Goal: Transaction & Acquisition: Purchase product/service

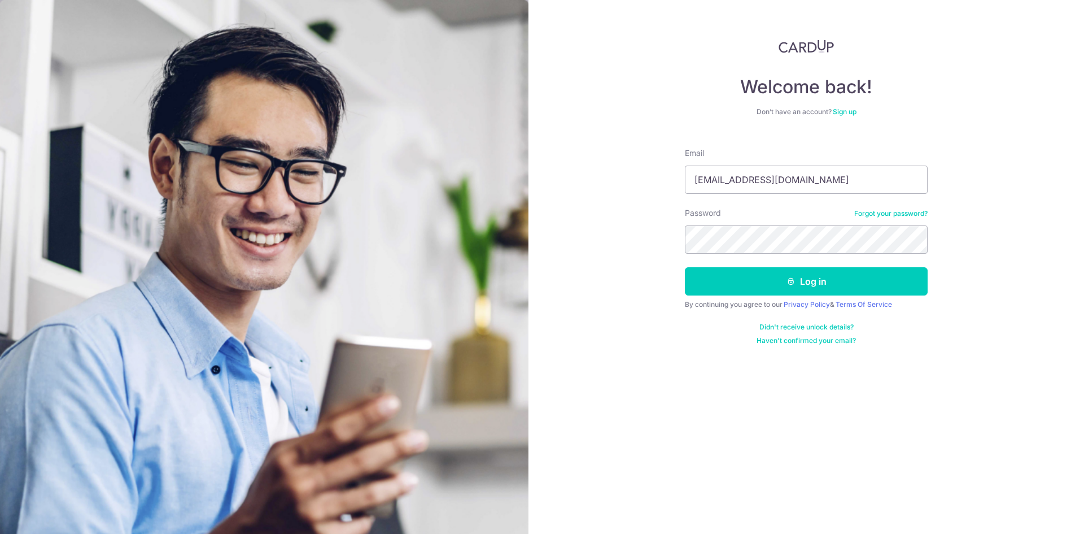
type input "[EMAIL_ADDRESS][DOMAIN_NAME]"
click at [685, 267] on button "Log in" at bounding box center [806, 281] width 243 height 28
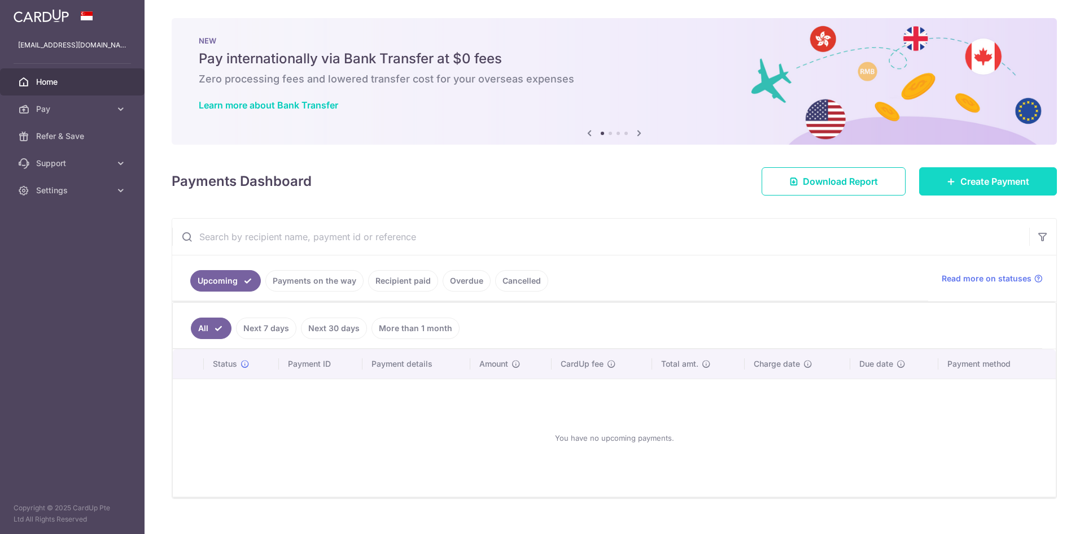
click at [951, 186] on link "Create Payment" at bounding box center [988, 181] width 138 height 28
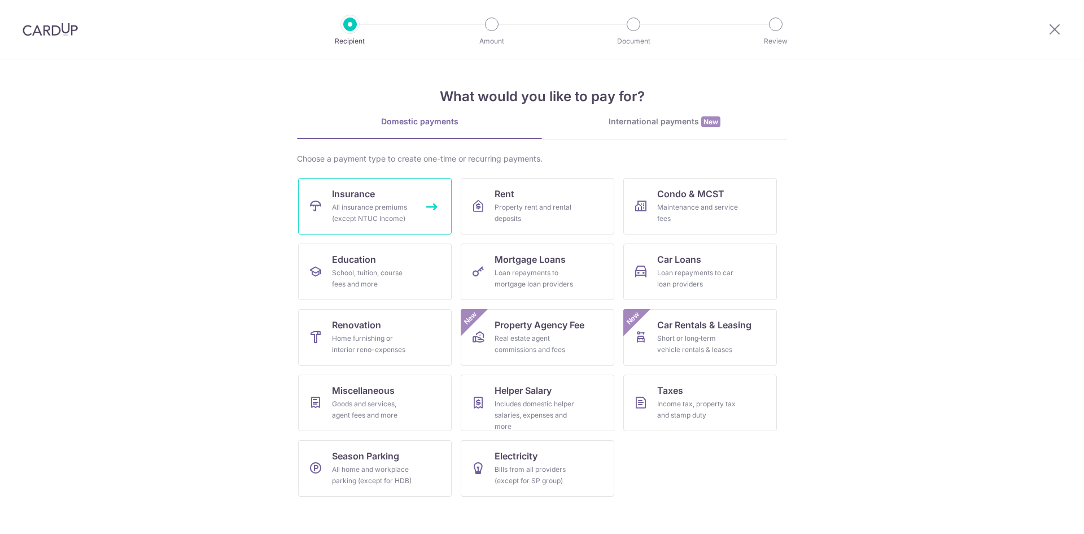
click at [369, 212] on div "All insurance premiums (except NTUC Income)" at bounding box center [372, 213] width 81 height 23
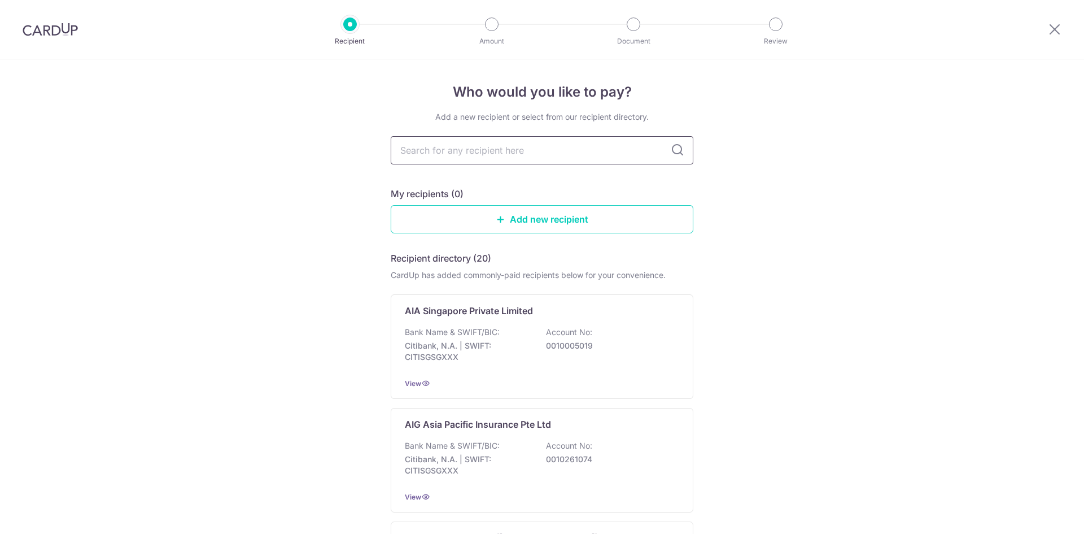
click at [455, 156] on input "text" at bounding box center [542, 150] width 303 height 28
type input "prudential"
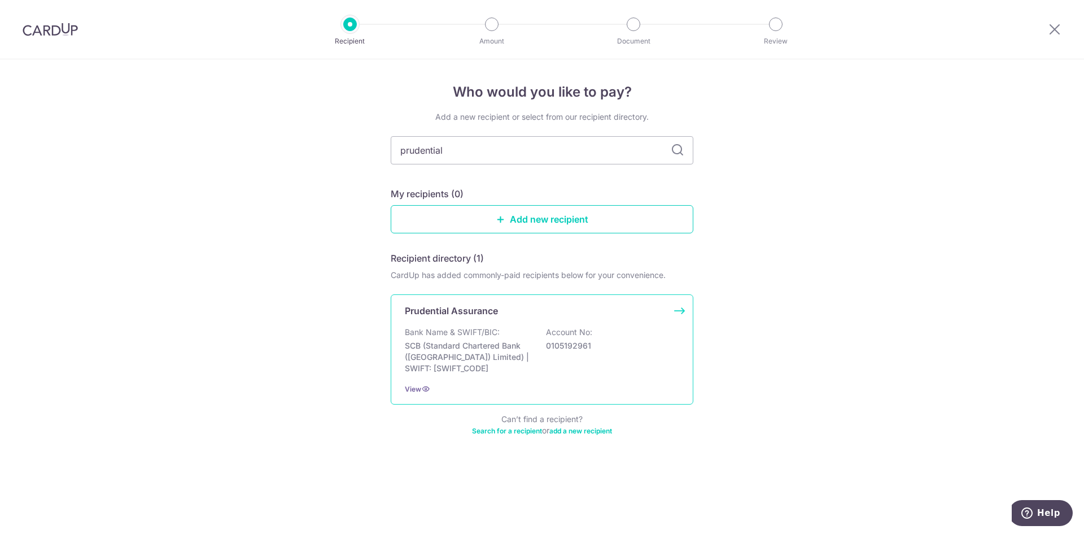
click at [503, 339] on div "Bank Name & SWIFT/BIC: SCB (Standard Chartered Bank (Singapore) Limited) | SWIF…" at bounding box center [542, 349] width 274 height 47
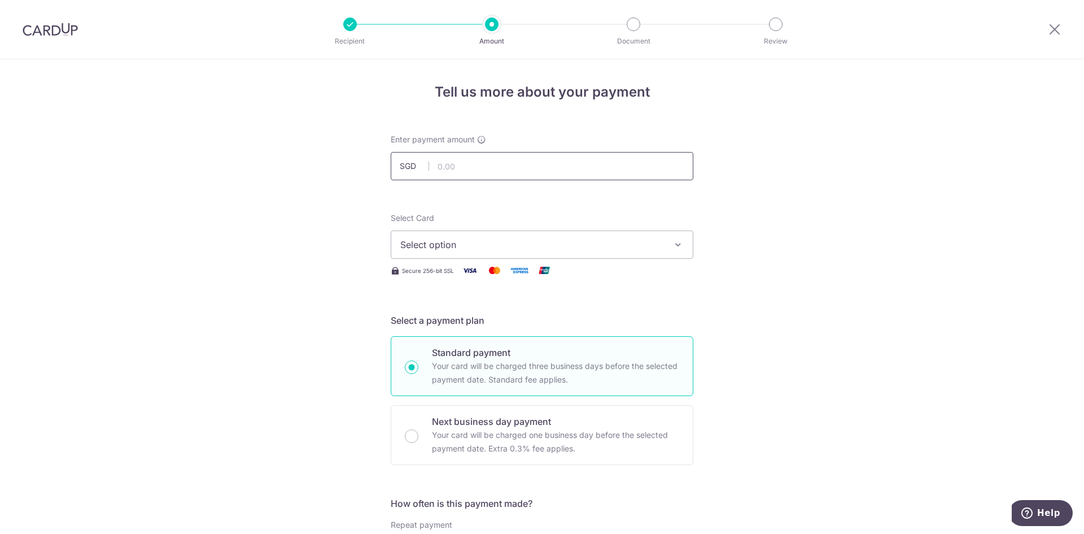
click at [515, 165] on input "text" at bounding box center [542, 166] width 303 height 28
type input "356.25"
click at [500, 242] on span "Select option" at bounding box center [531, 245] width 263 height 14
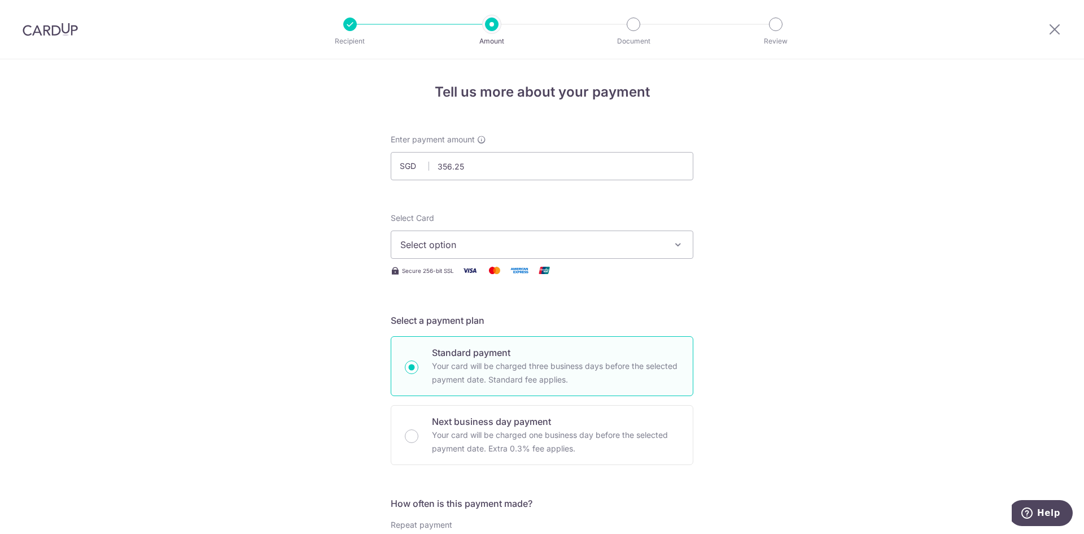
click at [451, 237] on button "Select option" at bounding box center [542, 244] width 303 height 28
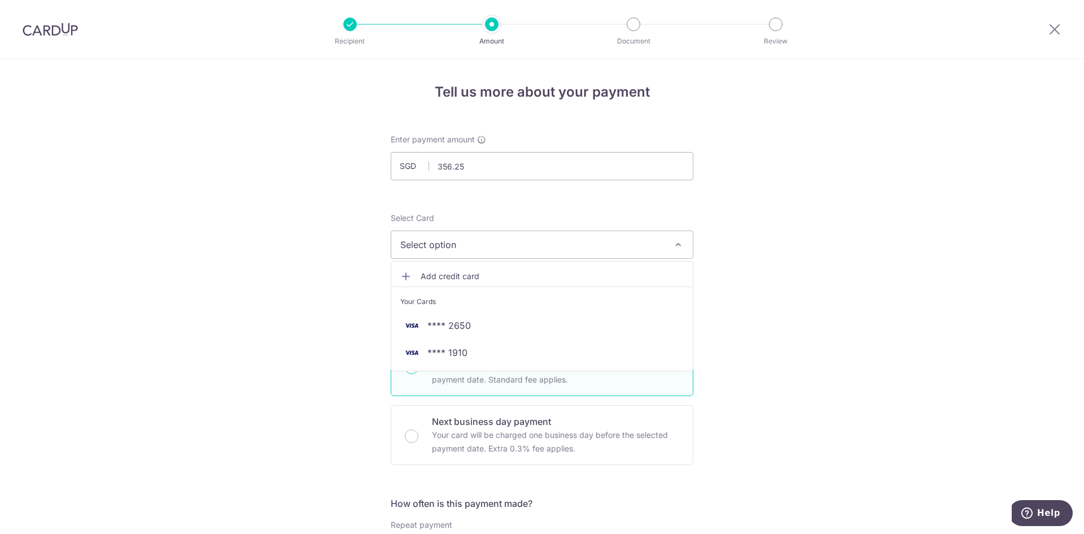
click at [452, 272] on span "Add credit card" at bounding box center [552, 276] width 263 height 11
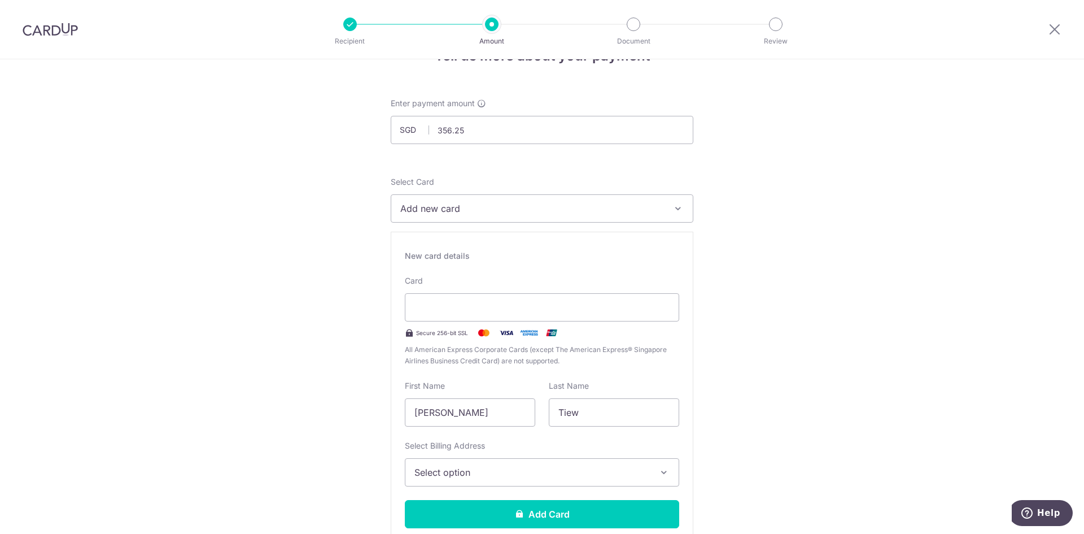
scroll to position [56, 0]
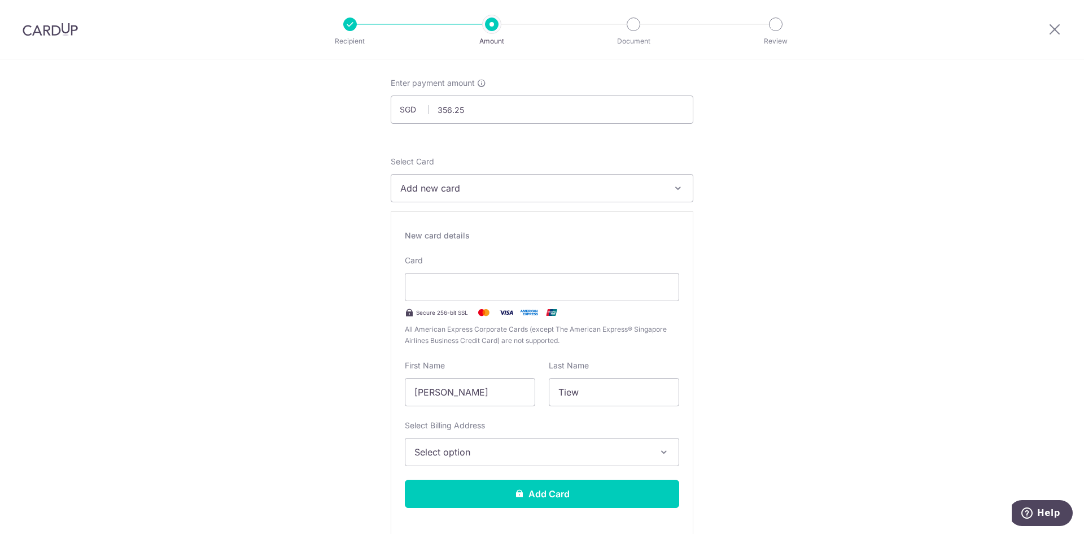
click at [482, 456] on span "Select option" at bounding box center [532, 452] width 235 height 14
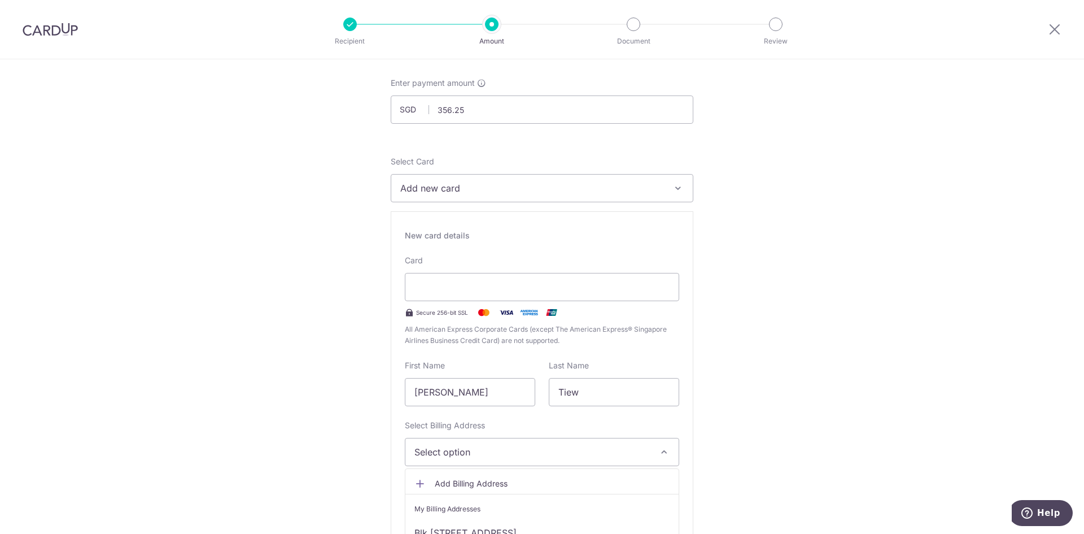
scroll to position [113, 0]
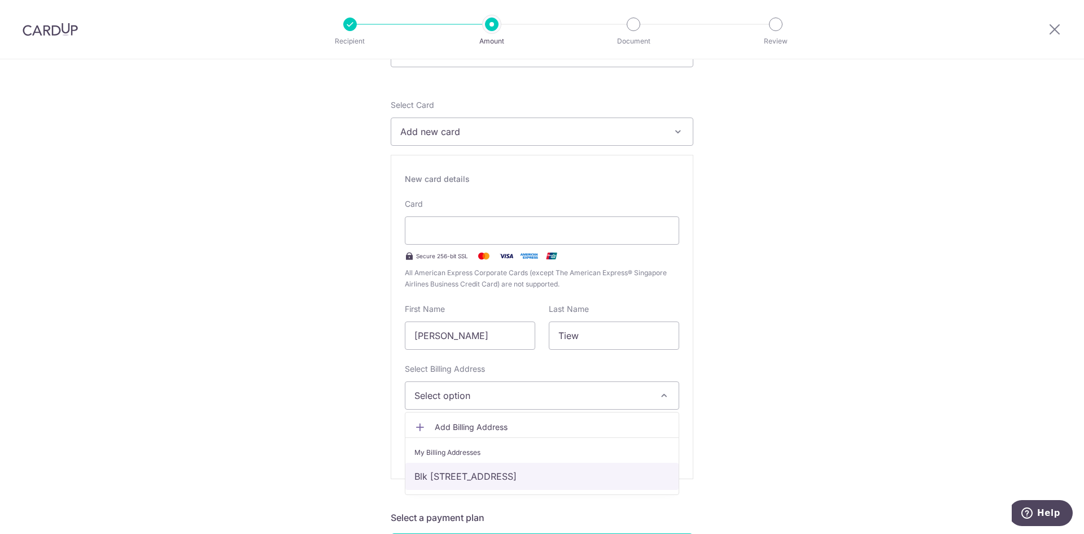
click at [467, 481] on link "Blk 210, #03-347, Bishan Street 23, Singapore, Singapore-570210" at bounding box center [542, 476] width 273 height 27
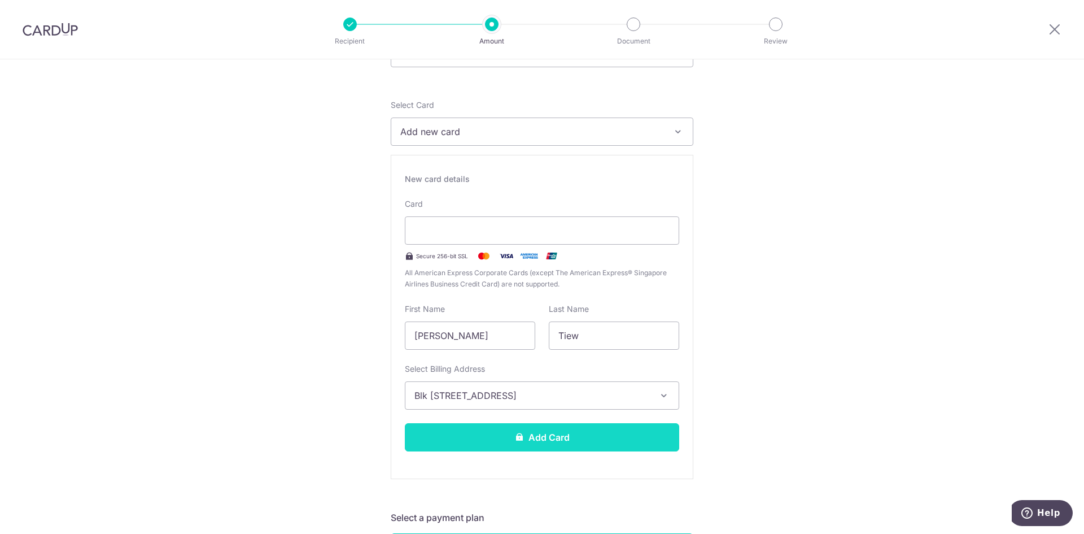
click at [529, 440] on button "Add Card" at bounding box center [542, 437] width 274 height 28
click at [560, 439] on button "Add Card" at bounding box center [542, 437] width 274 height 28
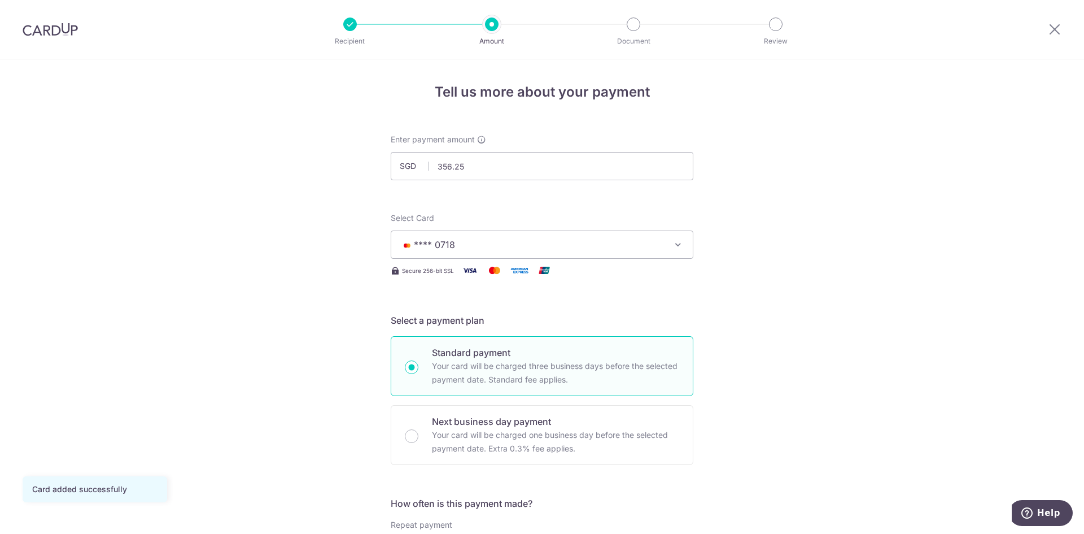
click at [681, 251] on button "**** 0718" at bounding box center [542, 244] width 303 height 28
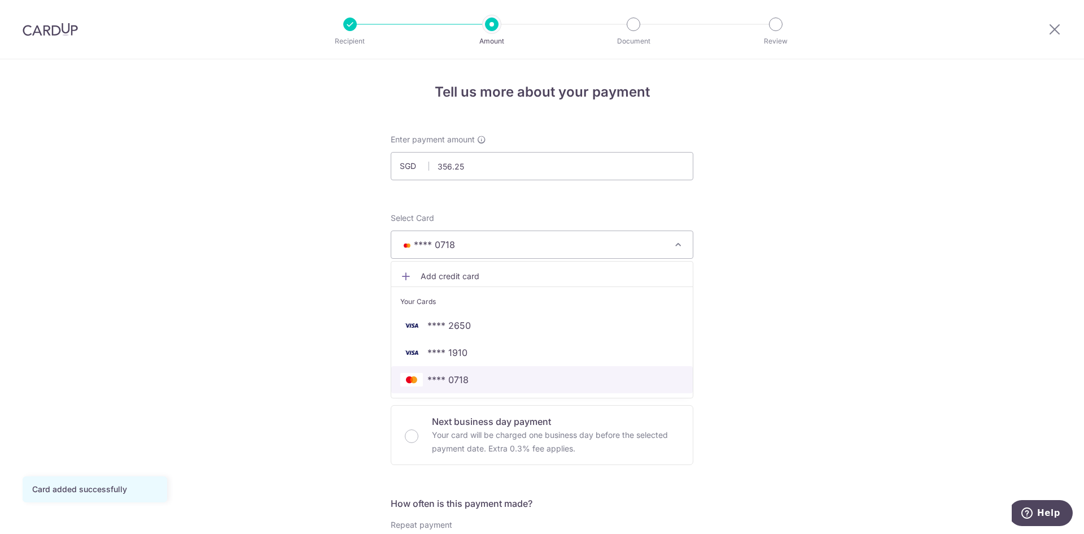
click at [450, 376] on span "**** 0718" at bounding box center [448, 380] width 41 height 14
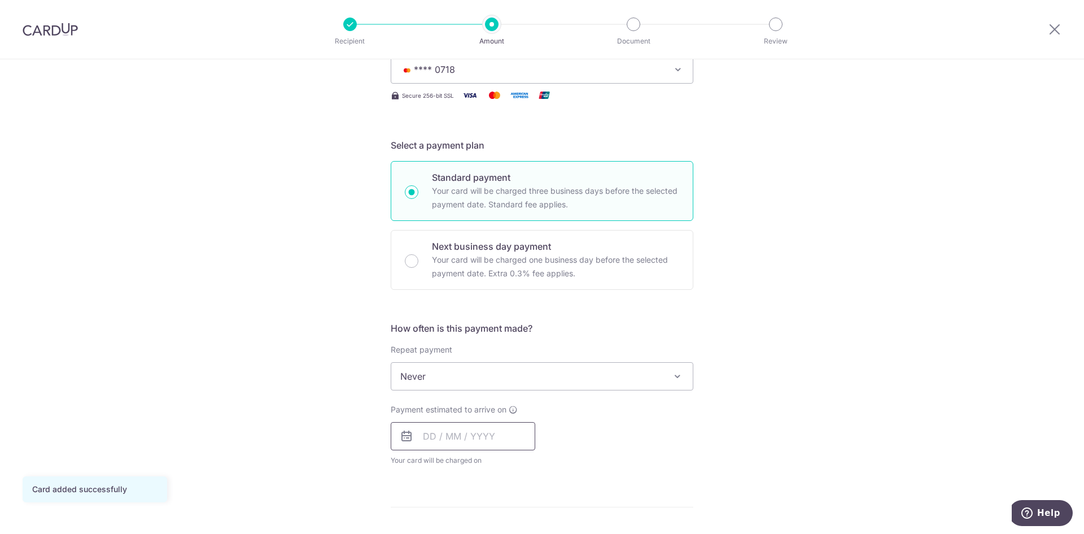
scroll to position [226, 0]
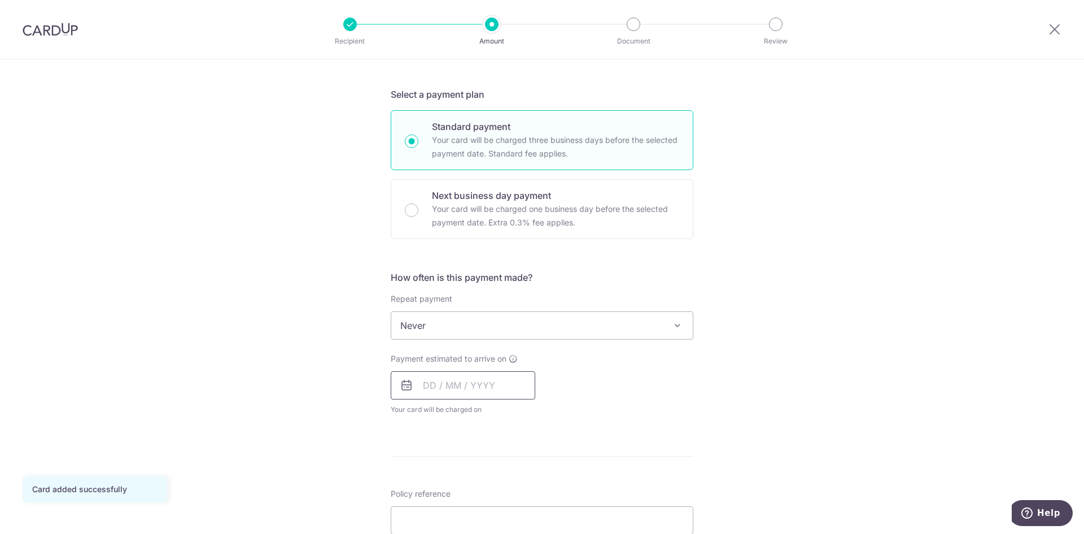
click at [471, 379] on input "text" at bounding box center [463, 385] width 145 height 28
click at [496, 511] on link "18" at bounding box center [504, 511] width 18 height 18
type input "[DATE]"
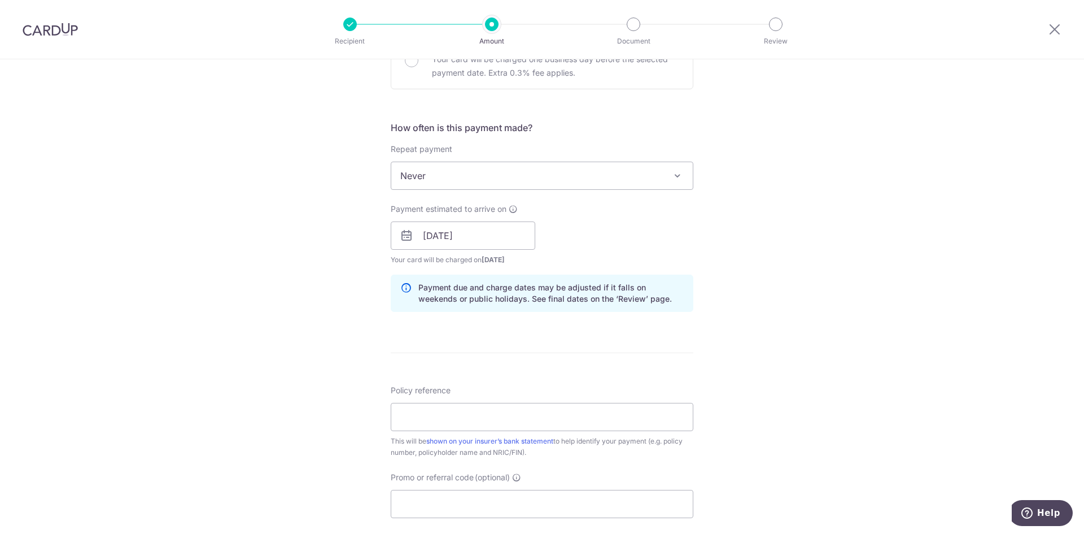
scroll to position [395, 0]
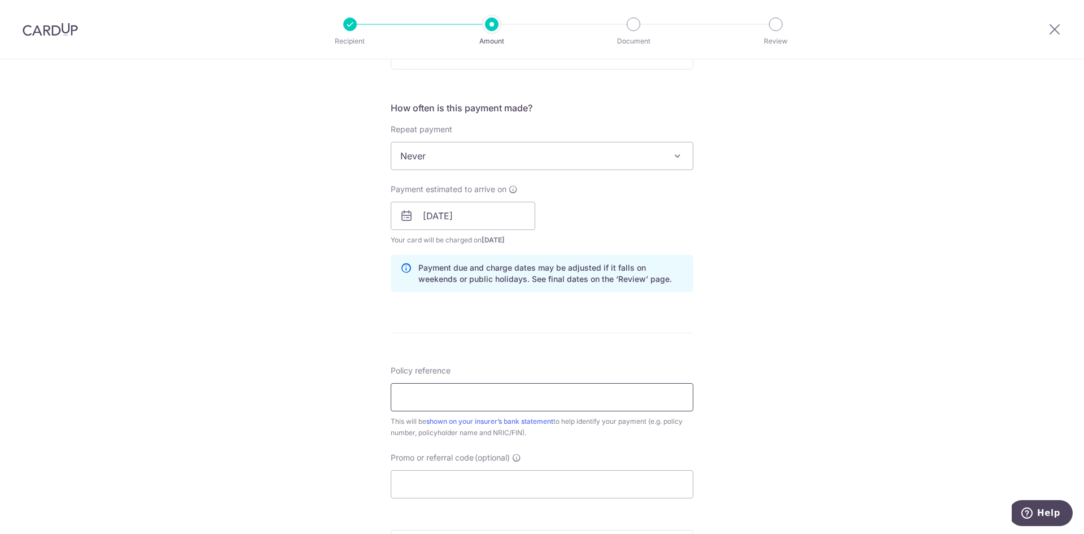
click at [471, 404] on input "Policy reference" at bounding box center [542, 397] width 303 height 28
click at [652, 411] on div "Policy reference This will be shown on your insurer’s bank statement to help id…" at bounding box center [542, 401] width 303 height 73
click at [624, 400] on input "Policy reference" at bounding box center [542, 397] width 303 height 28
paste input "82392243"
type input "82392243"
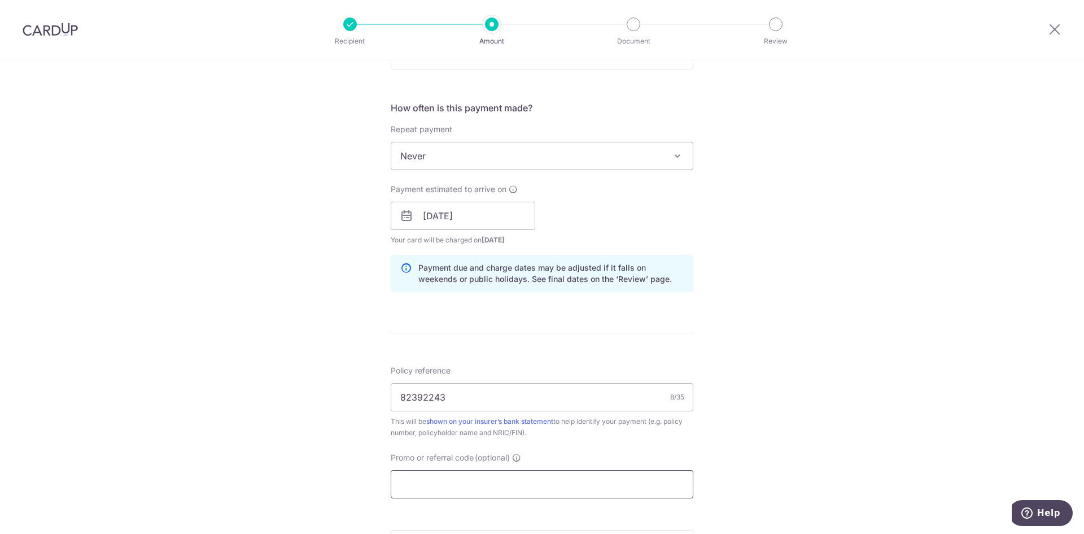
click at [530, 485] on input "Promo or referral code (optional)" at bounding box center [542, 484] width 303 height 28
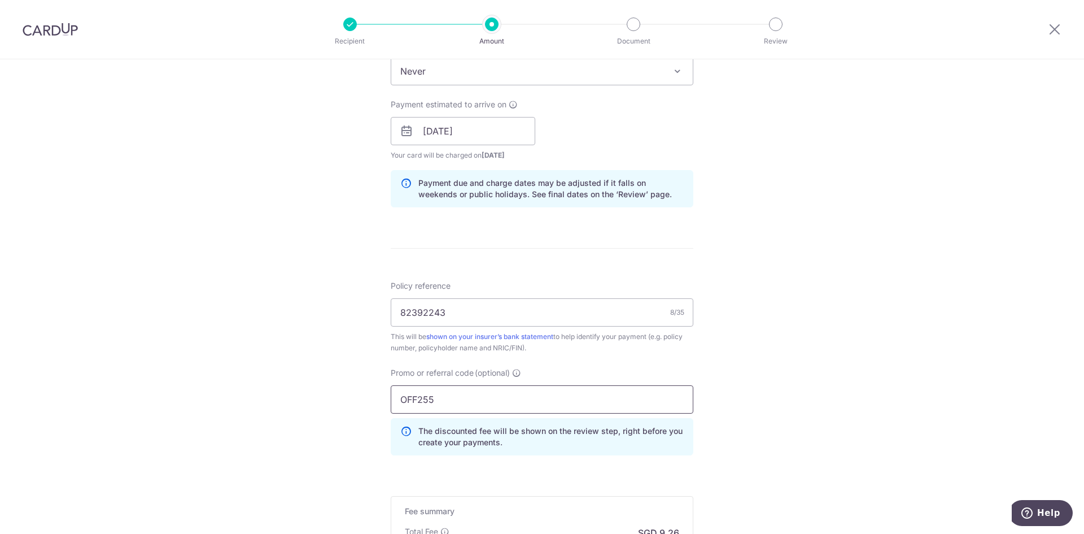
scroll to position [621, 0]
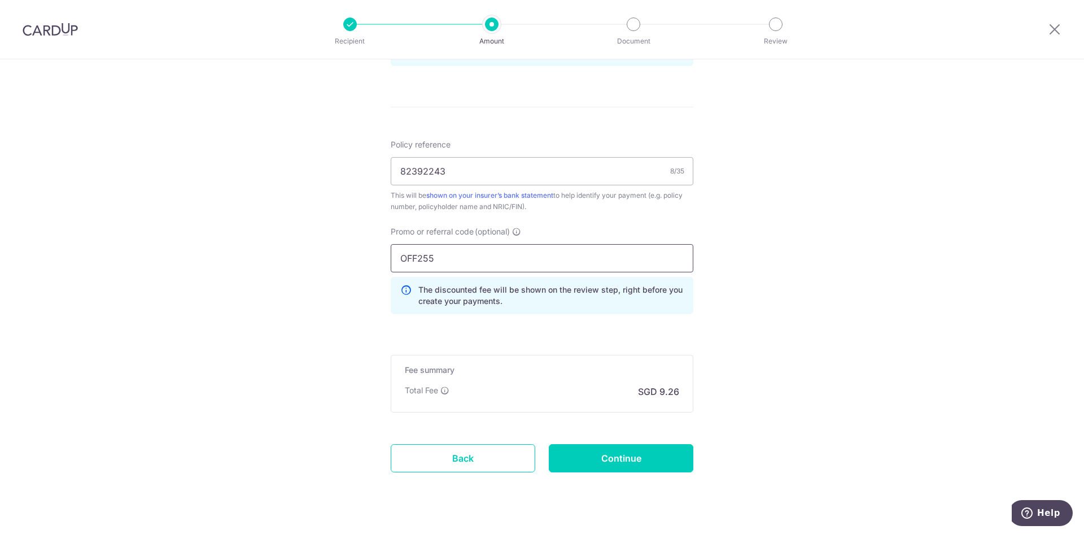
type input "OFF255"
click at [622, 468] on input "Continue" at bounding box center [621, 458] width 145 height 28
type input "Create Schedule"
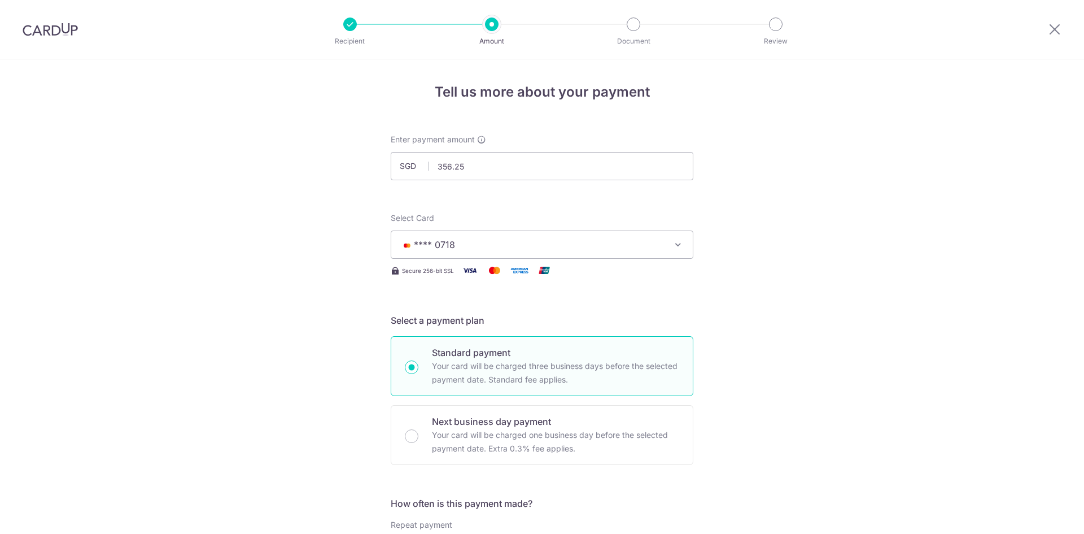
scroll to position [660, 0]
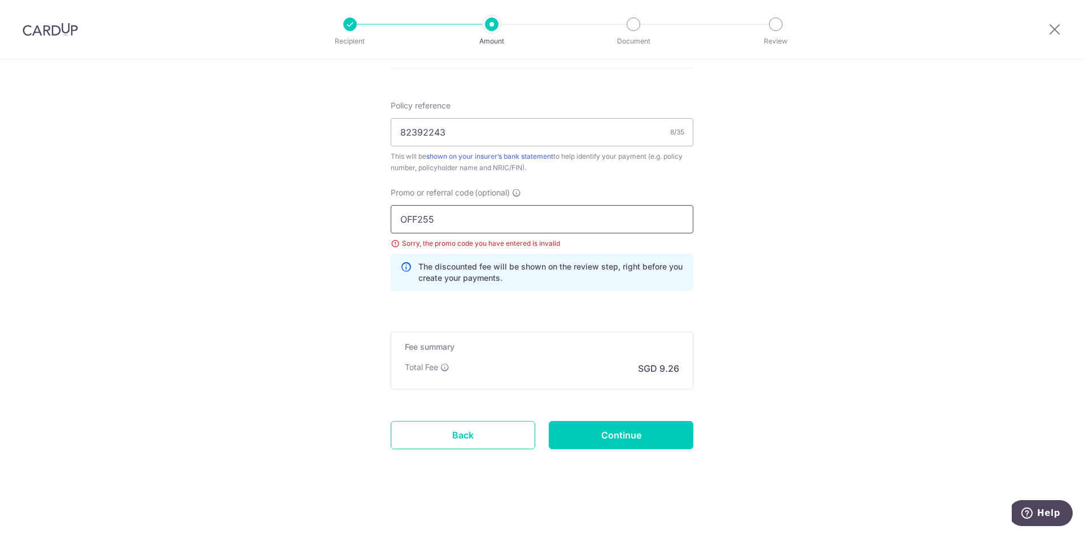
drag, startPoint x: 398, startPoint y: 216, endPoint x: 363, endPoint y: 217, distance: 34.5
click at [421, 222] on input "OFF255" at bounding box center [542, 219] width 303 height 28
type input "OFF225"
click at [585, 439] on input "Continue" at bounding box center [621, 435] width 145 height 28
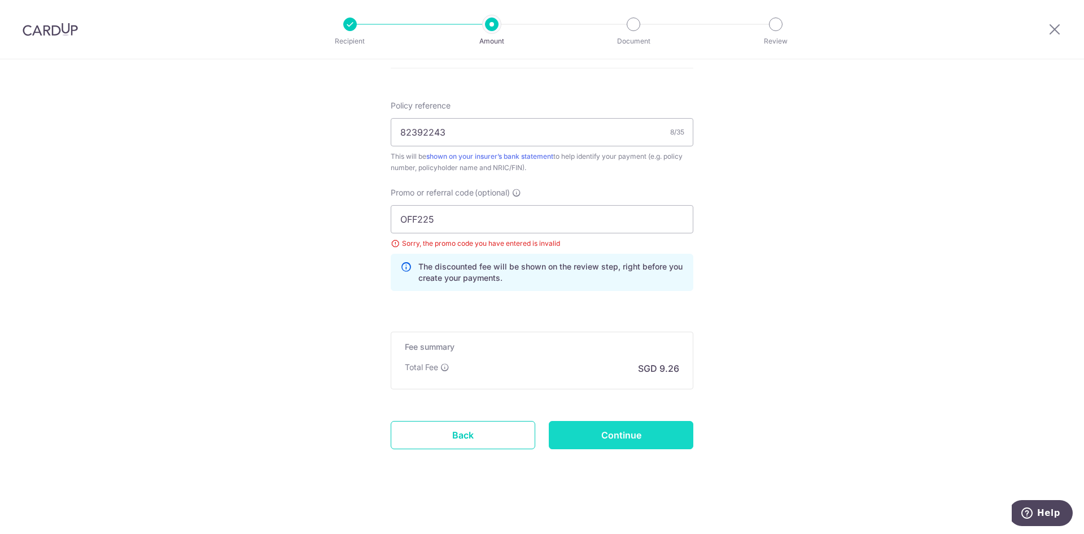
type input "Update Schedule"
click at [425, 222] on input "OFF225" at bounding box center [542, 219] width 303 height 28
drag, startPoint x: 415, startPoint y: 217, endPoint x: 375, endPoint y: 217, distance: 39.5
click at [384, 218] on div "Promo or referral code (optional) OFF225 Sorry, the promo code you have entered…" at bounding box center [542, 243] width 316 height 113
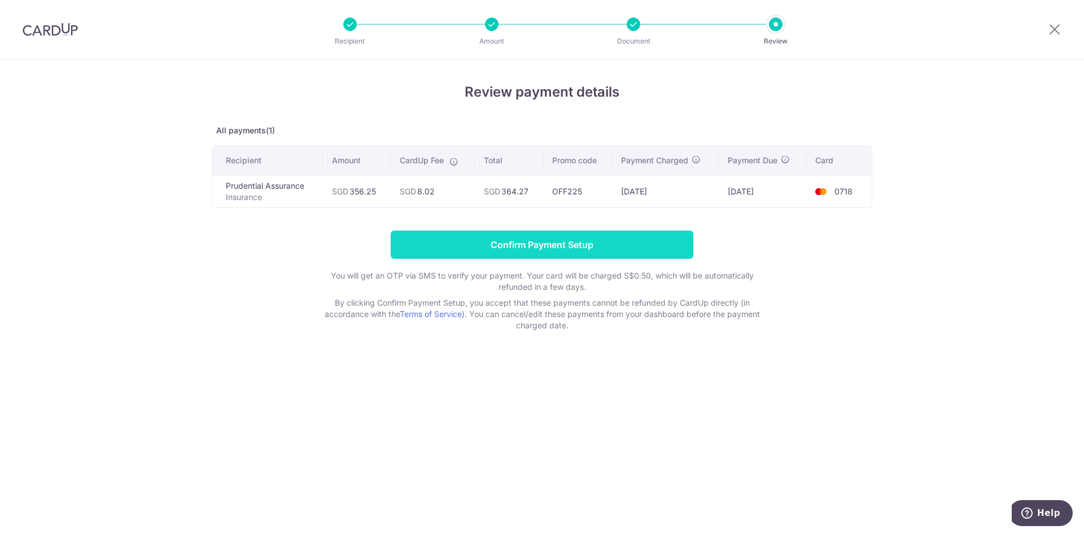
click at [529, 251] on input "Confirm Payment Setup" at bounding box center [542, 244] width 303 height 28
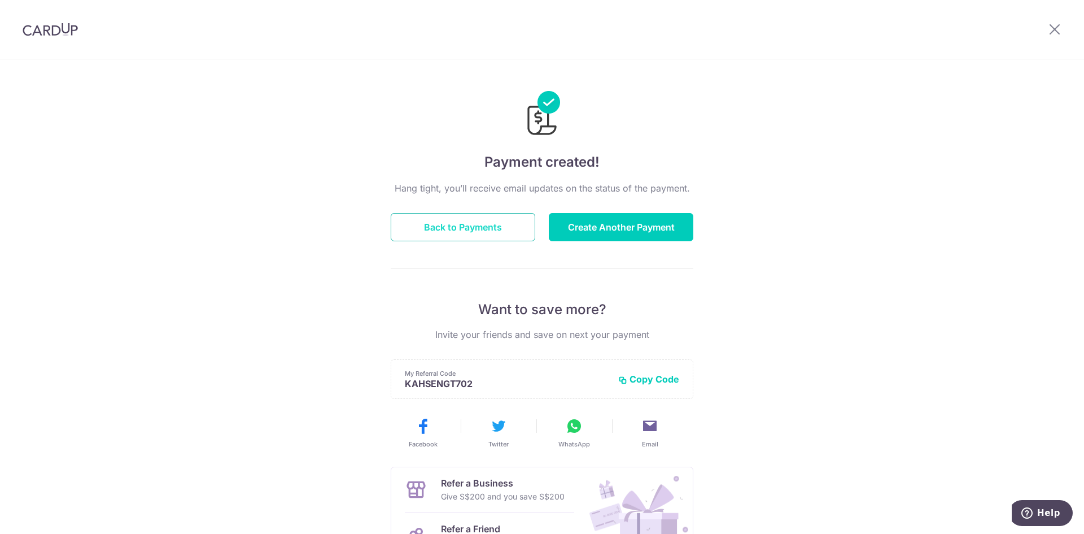
click at [508, 224] on button "Back to Payments" at bounding box center [463, 227] width 145 height 28
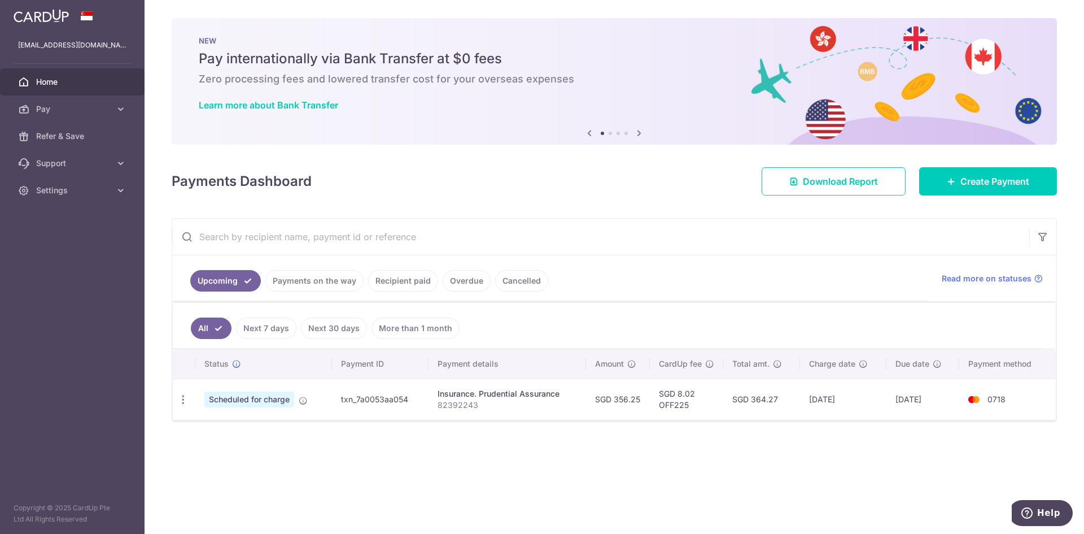
click at [467, 411] on td "Insurance. Prudential Assurance 82392243" at bounding box center [508, 398] width 158 height 41
